Goal: Information Seeking & Learning: Learn about a topic

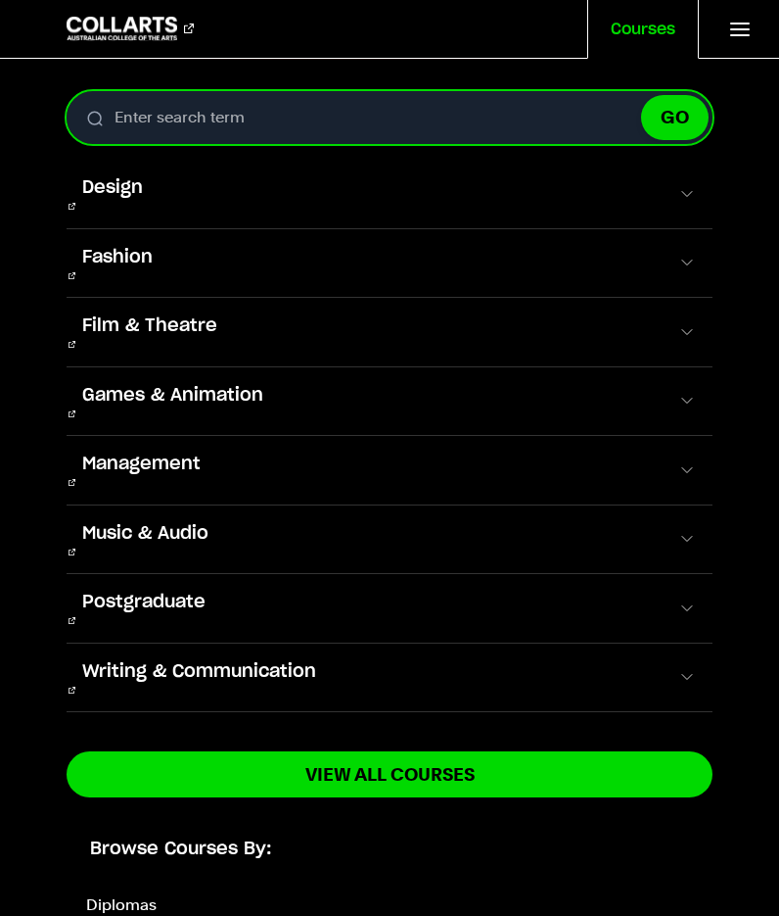
click at [313, 118] on input "Enter search term" at bounding box center [390, 117] width 647 height 53
type input "ani"
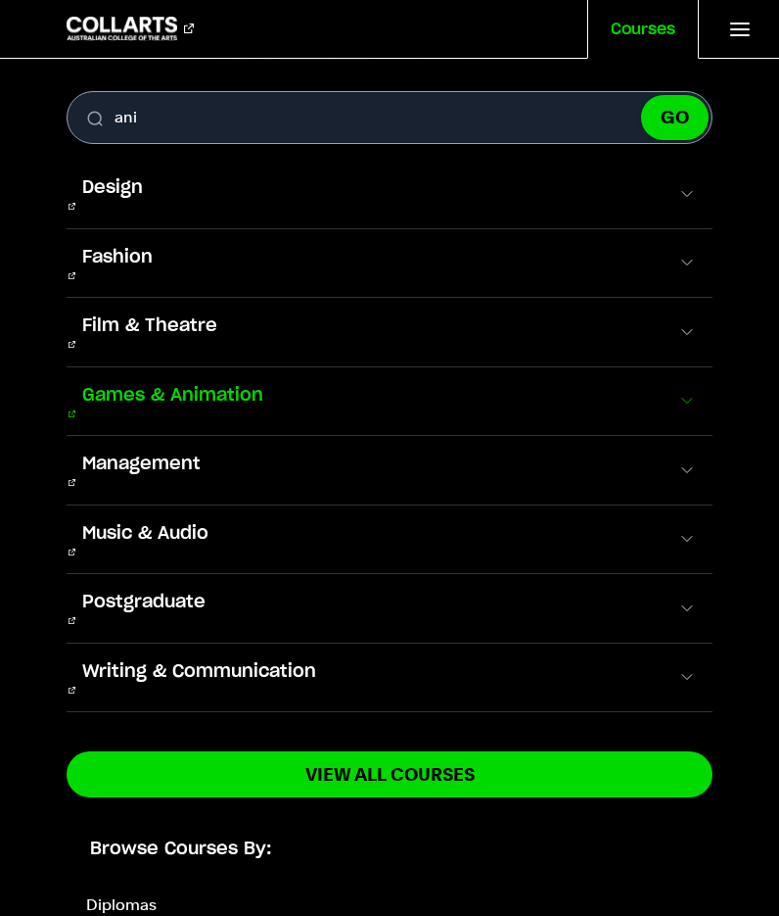
click at [216, 383] on span "Games & Animation" at bounding box center [173, 395] width 212 height 25
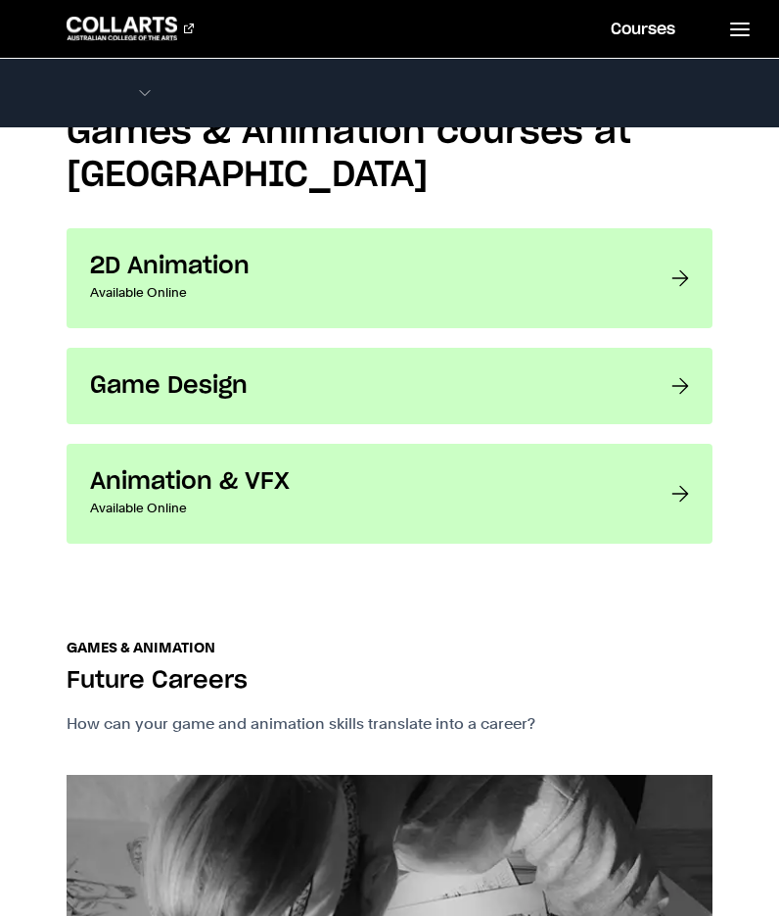
scroll to position [1508, 0]
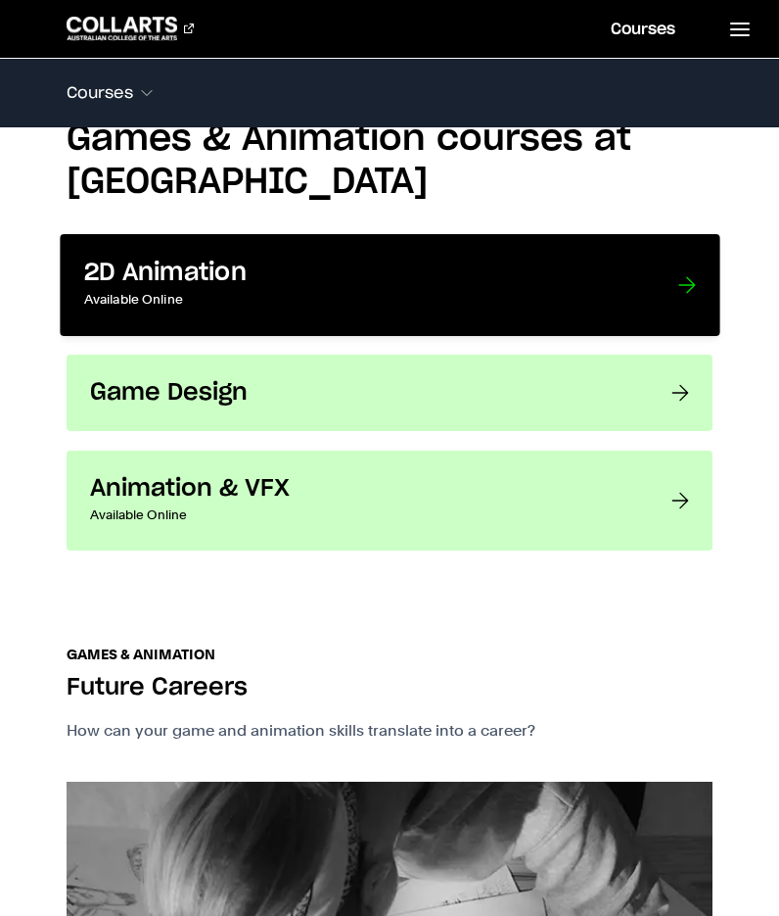
click at [218, 301] on p "Available Online" at bounding box center [361, 300] width 554 height 24
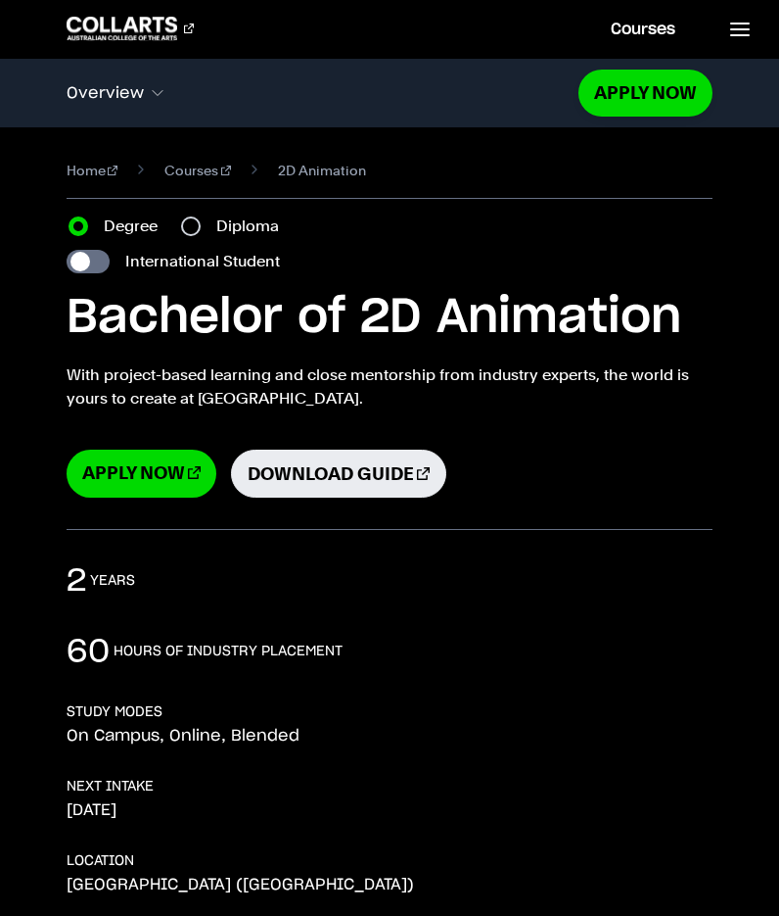
click at [202, 224] on div "Diploma" at bounding box center [236, 226] width 110 height 24
click at [186, 224] on input "Diploma" at bounding box center [191, 226] width 20 height 20
radio input "true"
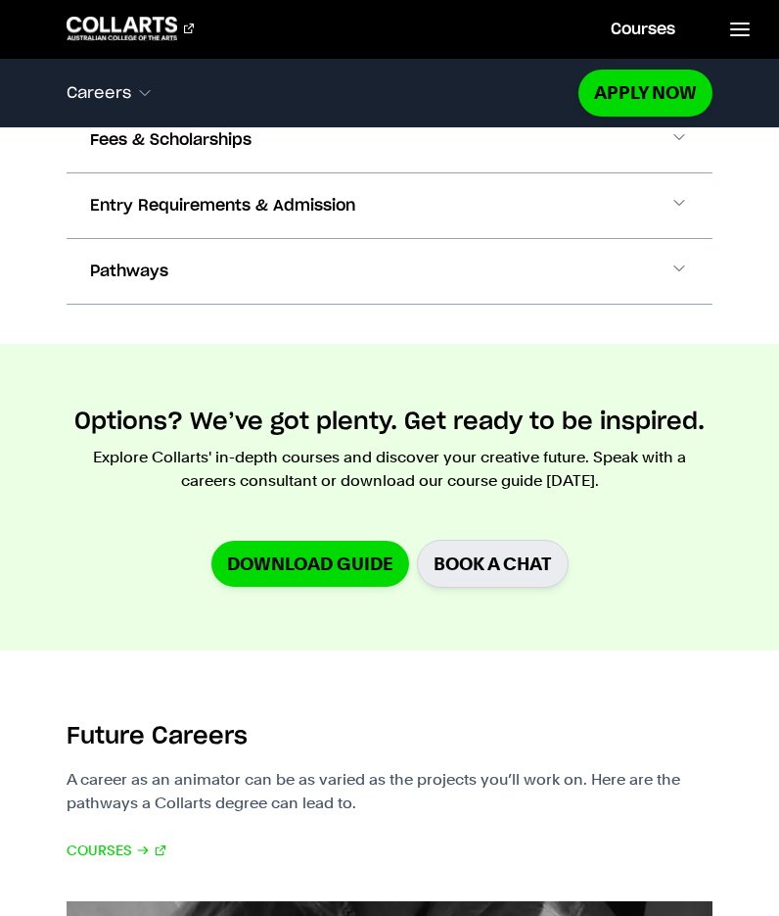
scroll to position [2014, 0]
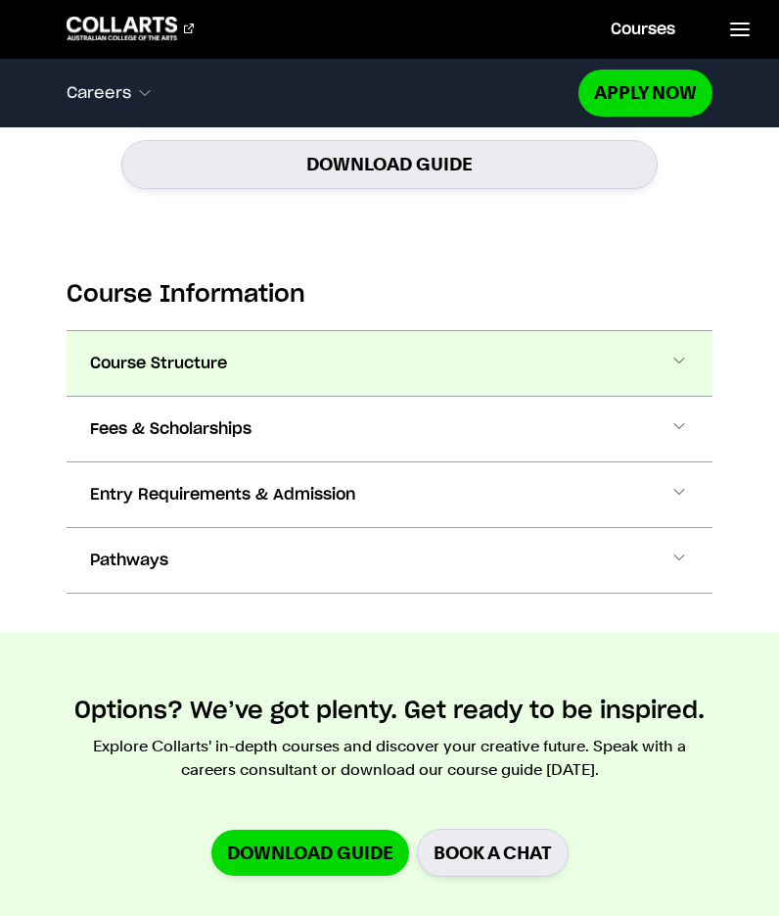
click at [283, 331] on button "Course Structure" at bounding box center [390, 363] width 647 height 65
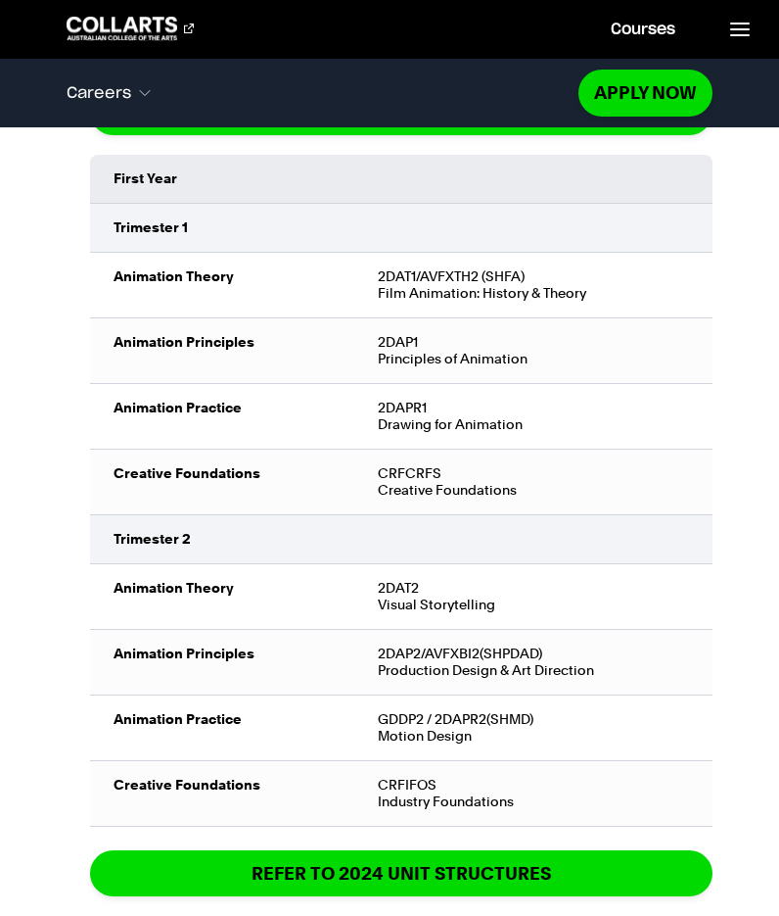
scroll to position [2475, 0]
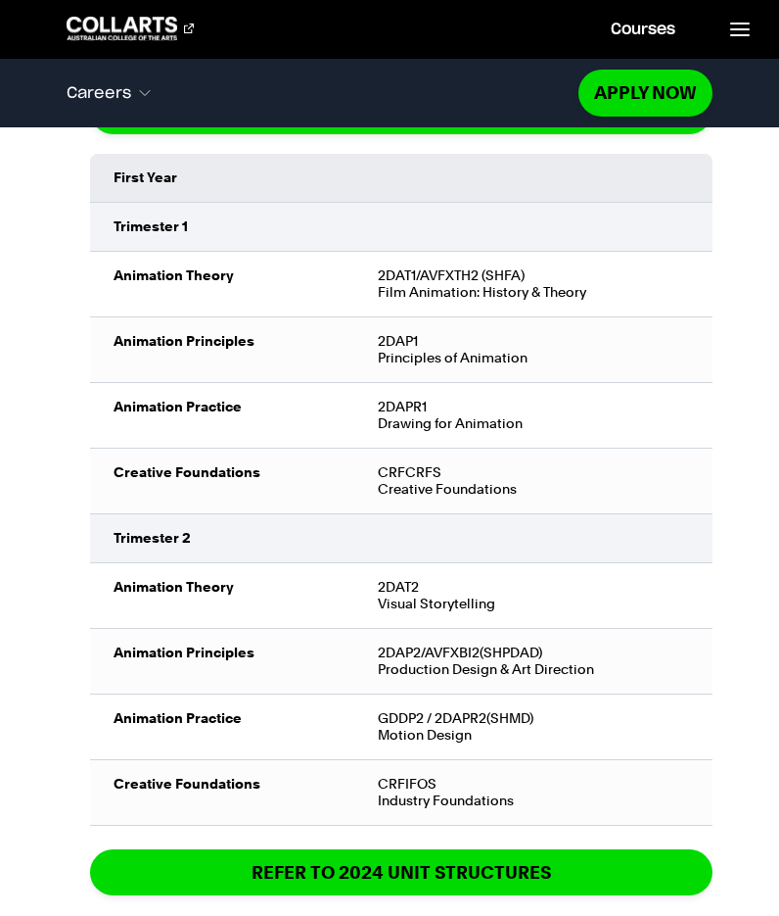
click at [691, 275] on td "2DAT1/AVFXTH2 (SHFA) Film Animation: History & Theory" at bounding box center [533, 285] width 359 height 66
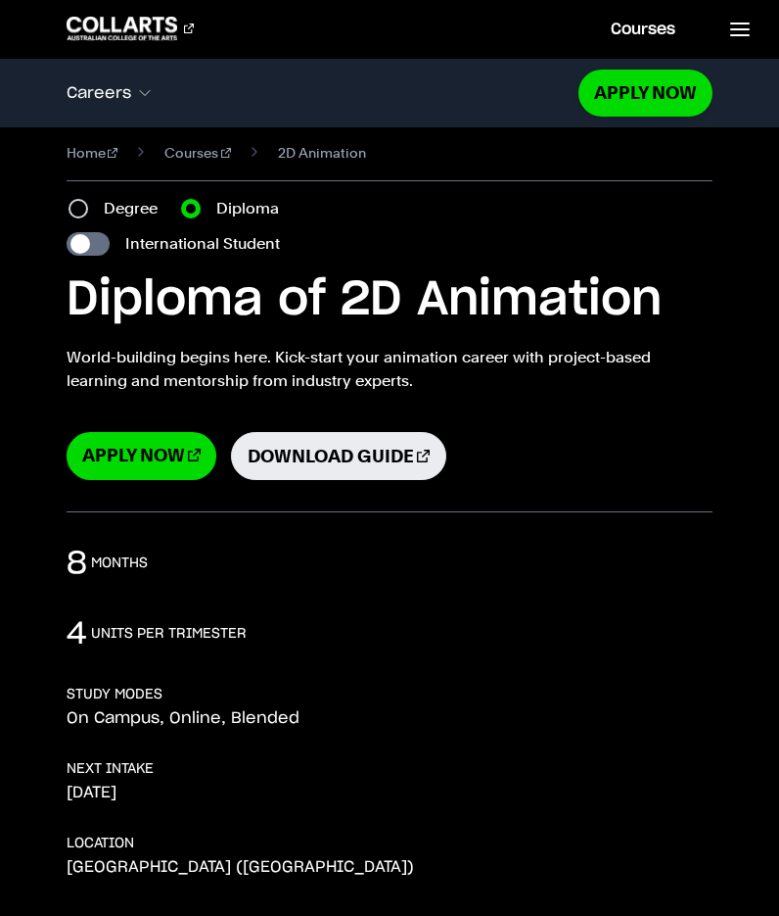
scroll to position [0, 0]
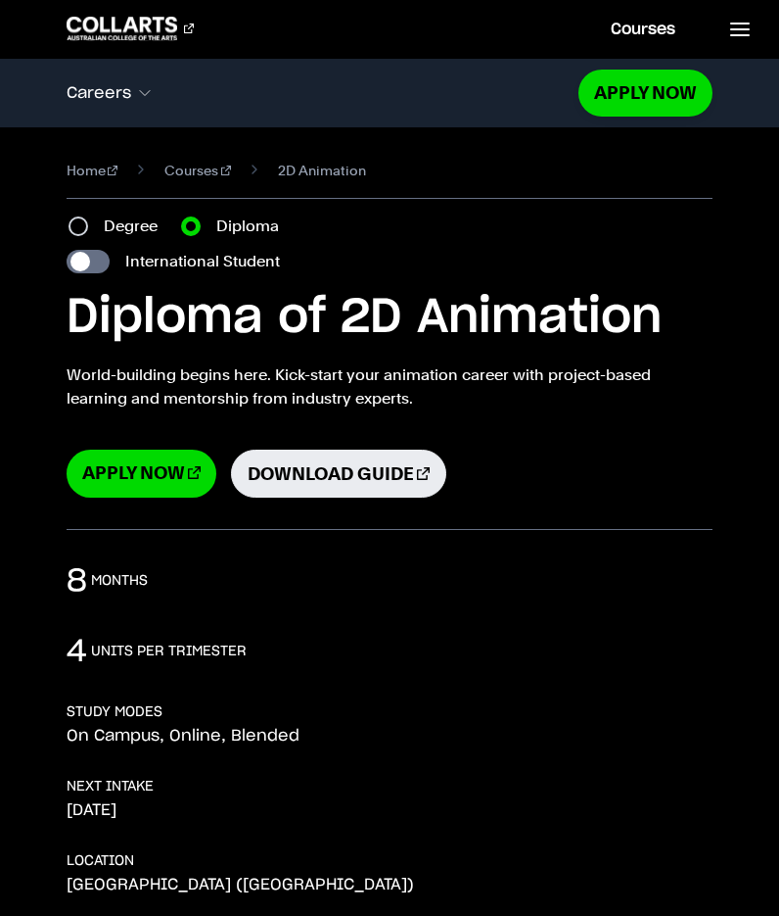
click at [131, 222] on label "Degree" at bounding box center [137, 226] width 66 height 24
click at [88, 222] on input "Degree" at bounding box center [79, 226] width 20 height 20
radio input "true"
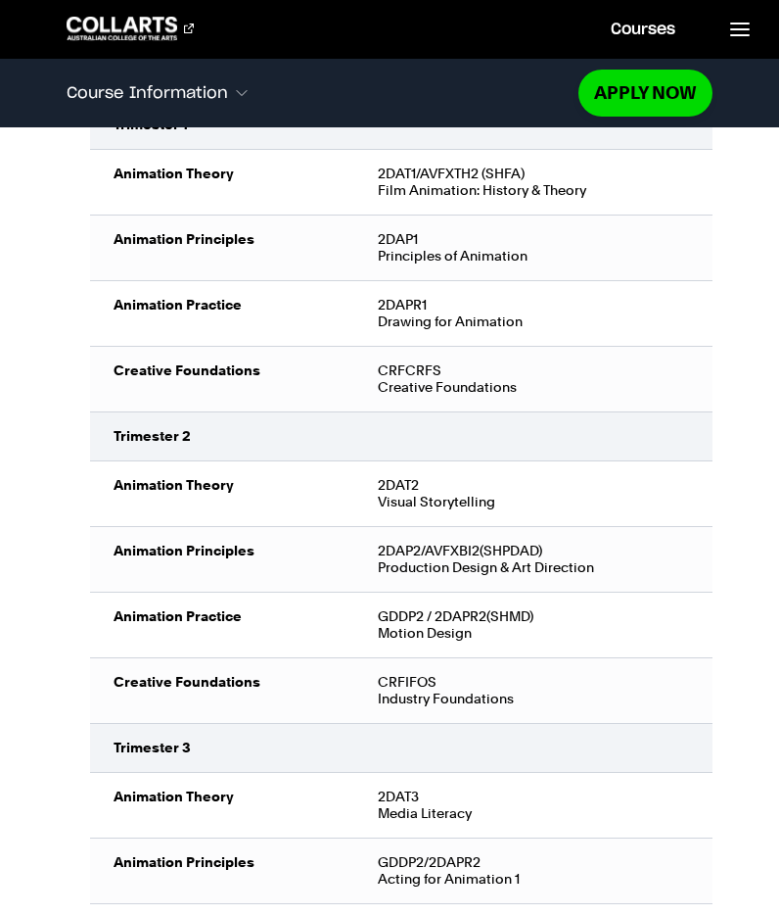
scroll to position [2554, 0]
